Goal: Information Seeking & Learning: Learn about a topic

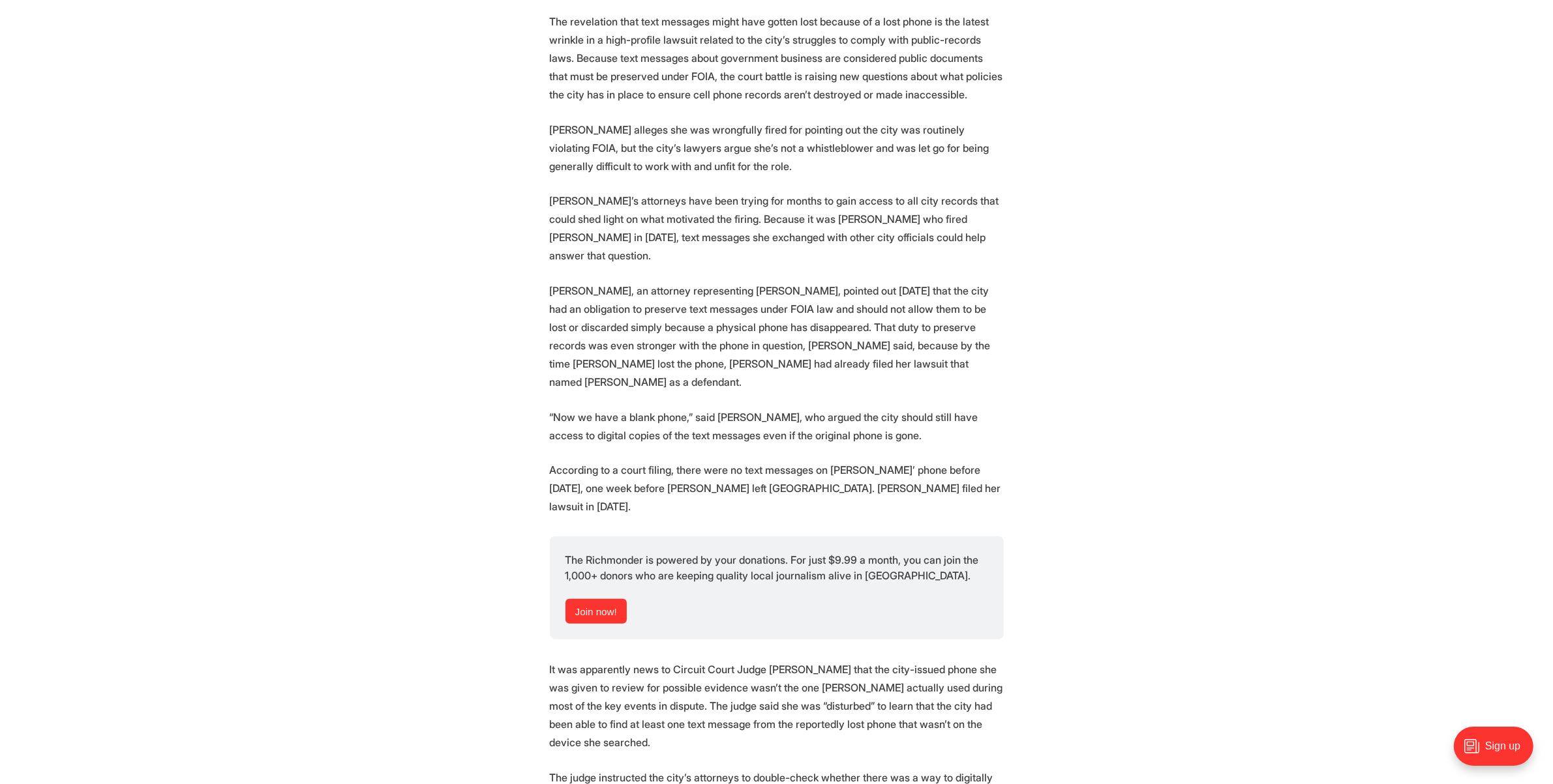
scroll to position [1303, 0]
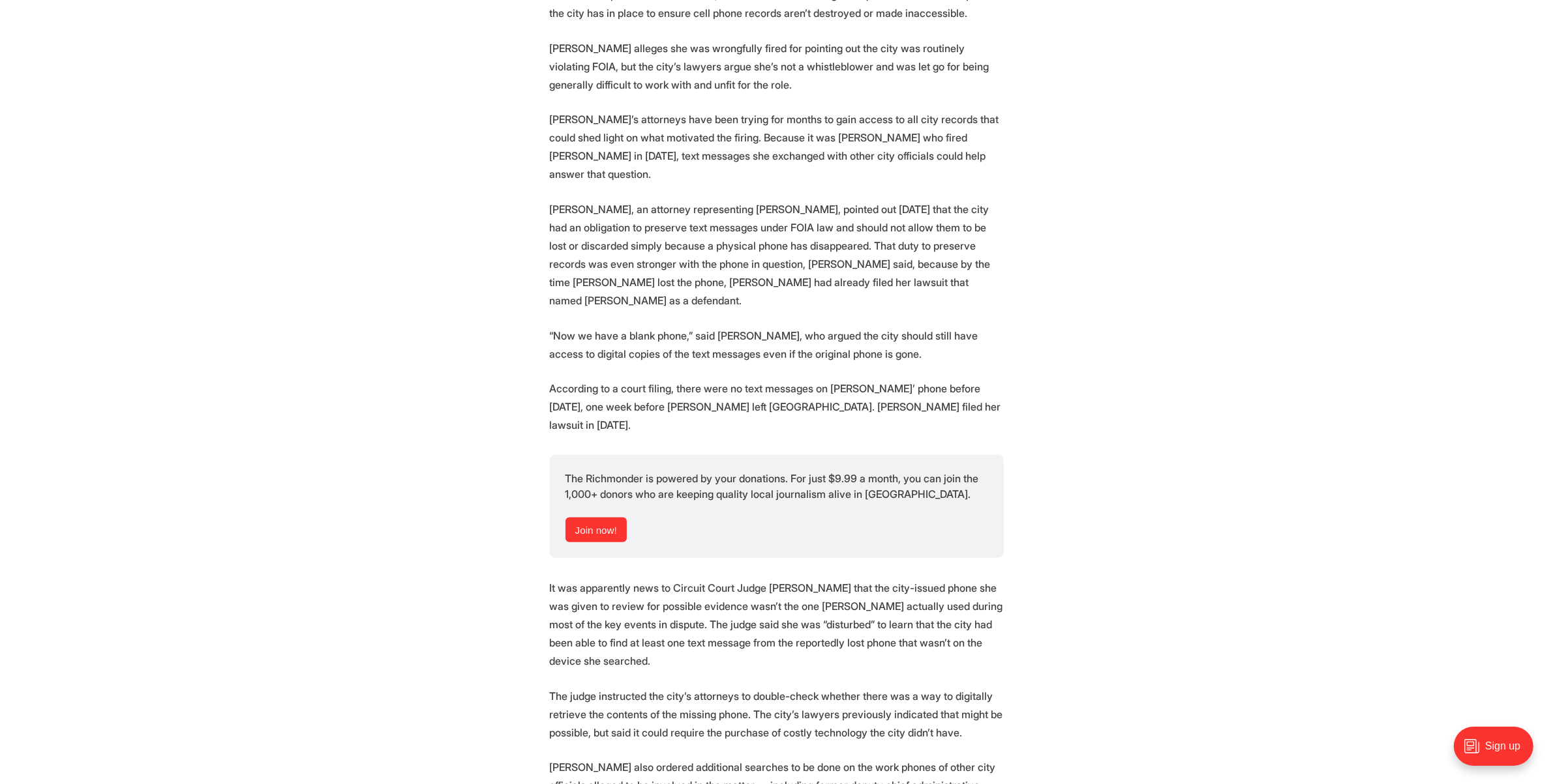
click at [431, 272] on section "To figure out whether the city of [GEOGRAPHIC_DATA] has or hasn’t turned over a…" at bounding box center [776, 498] width 1553 height 2562
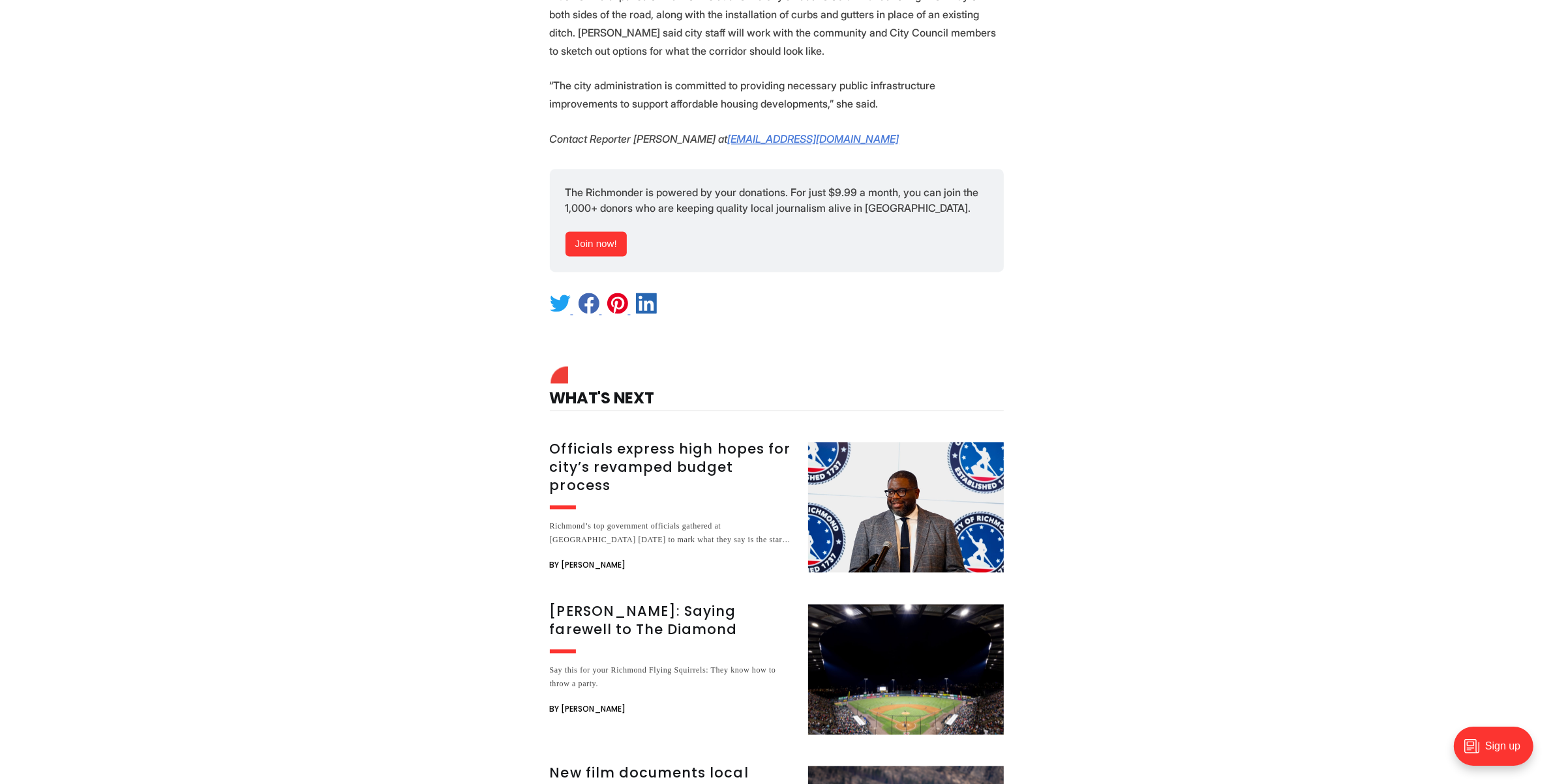
scroll to position [3830, 0]
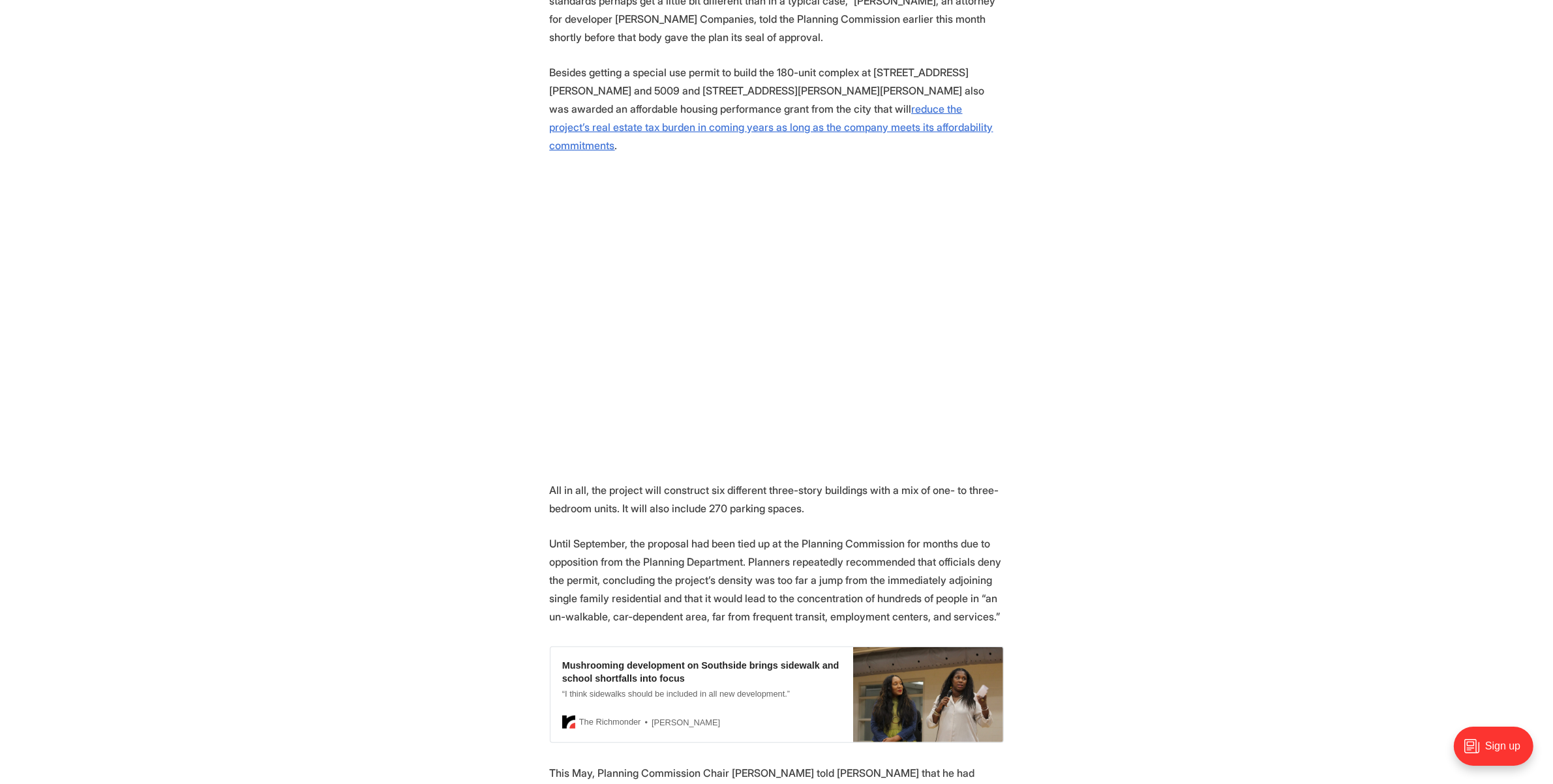
scroll to position [0, 0]
